Goal: Go to known website: Go to known website

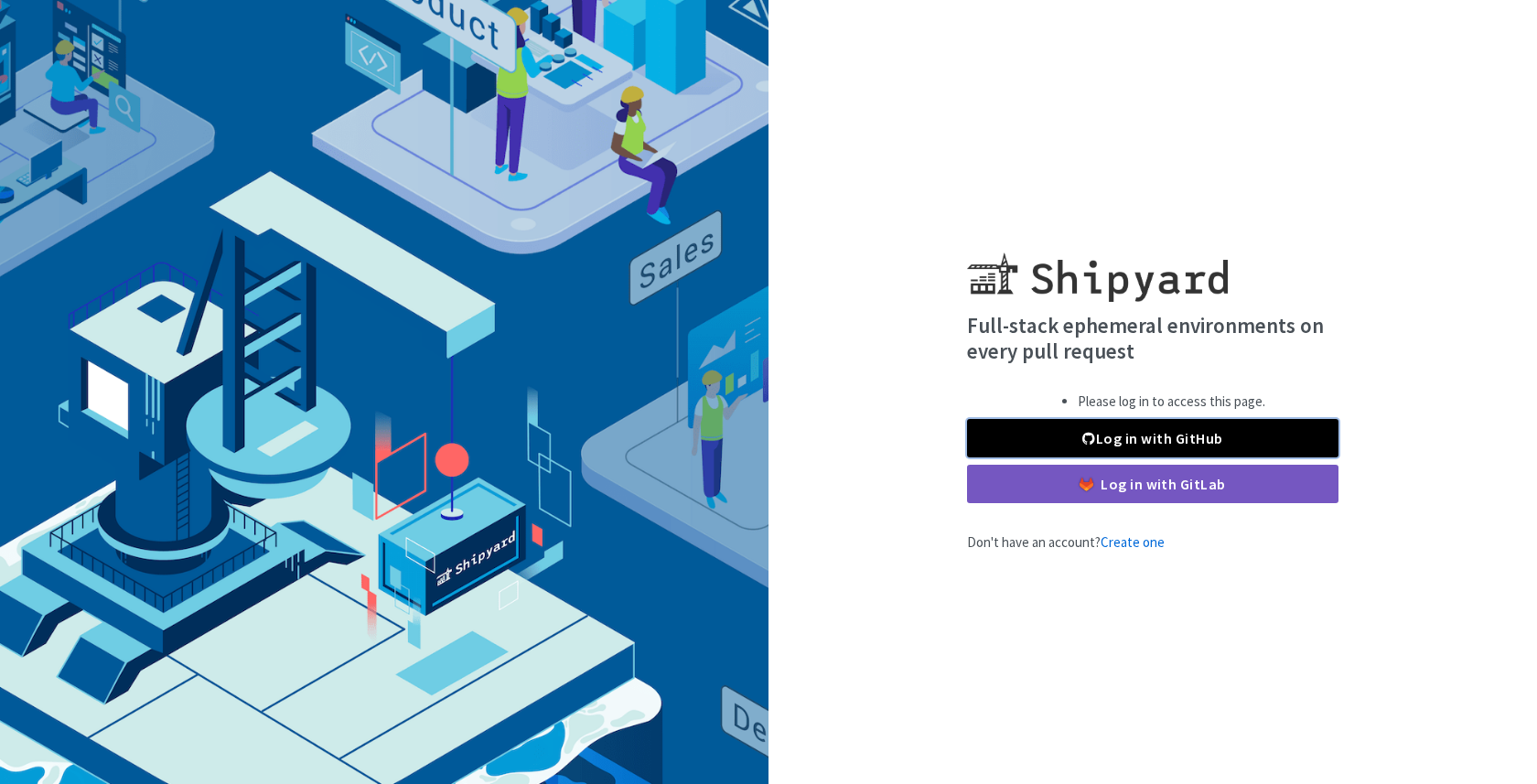
click at [1104, 430] on link "Log in with GitHub" at bounding box center [1152, 439] width 371 height 39
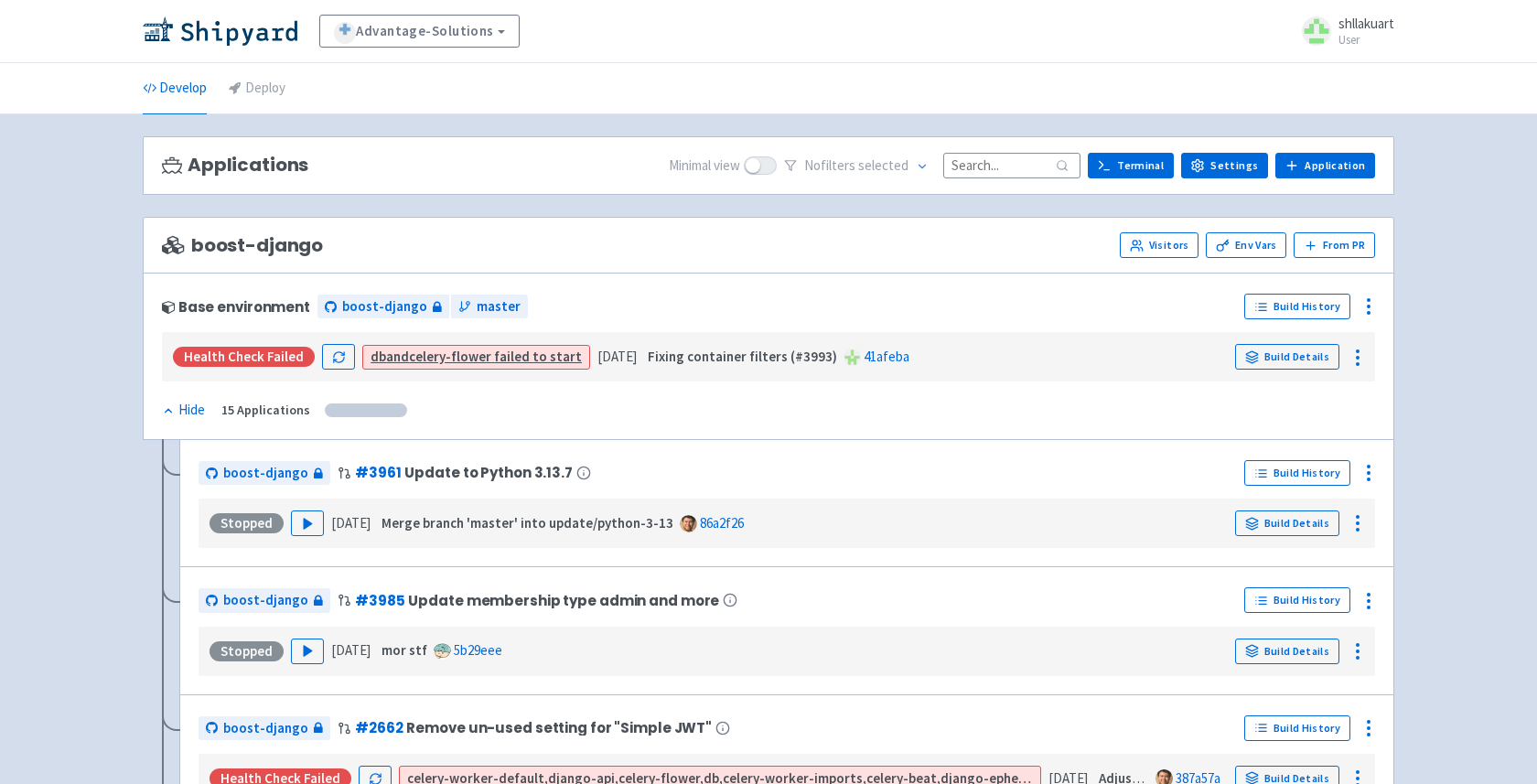
click at [268, 52] on div "Advantage-Solutions View Organizations shllakuart User Profile Sign out" at bounding box center [768, 31] width 1537 height 63
click at [268, 44] on link at bounding box center [223, 31] width 162 height 31
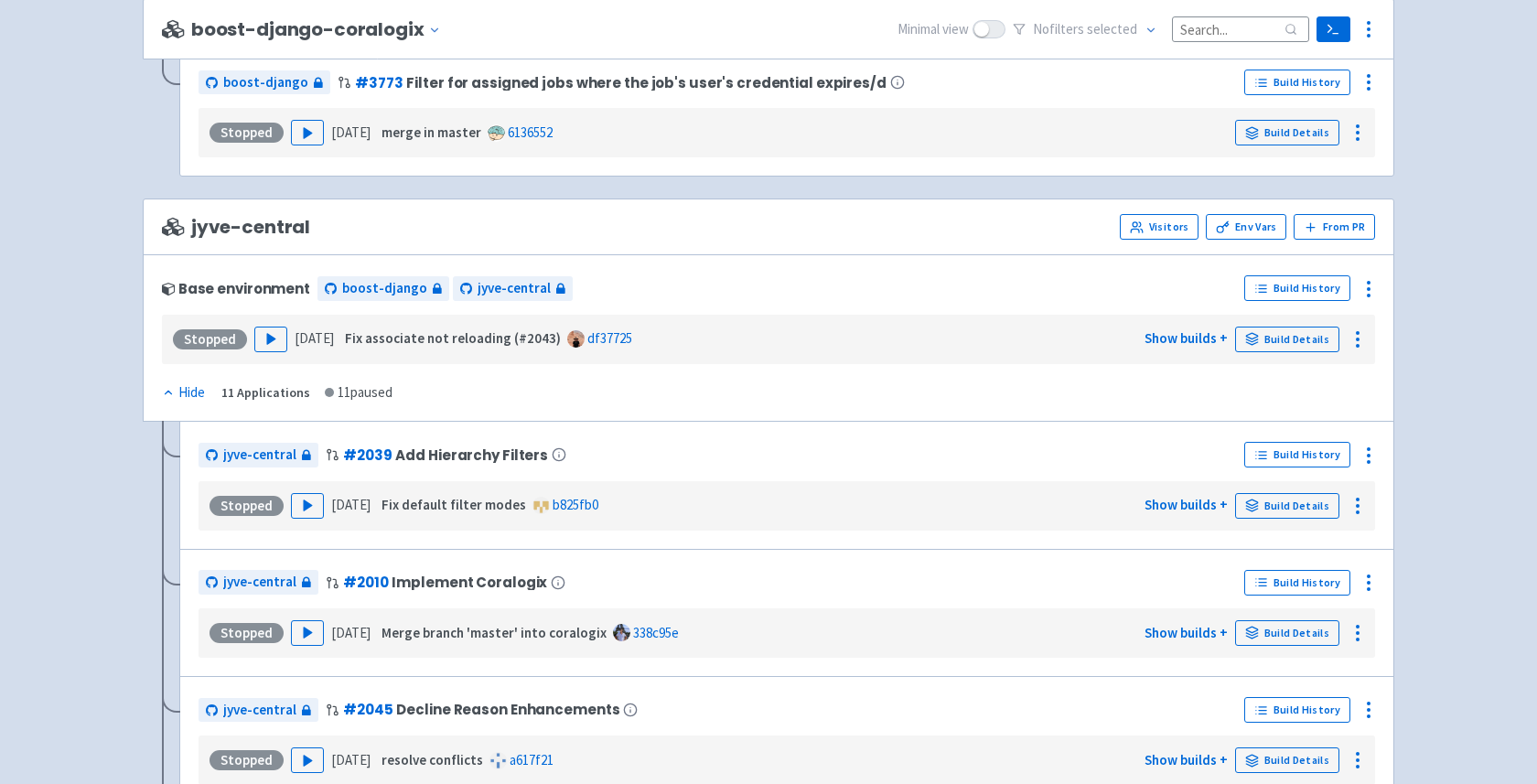
scroll to position [3040, 0]
